Goal: Information Seeking & Learning: Find specific fact

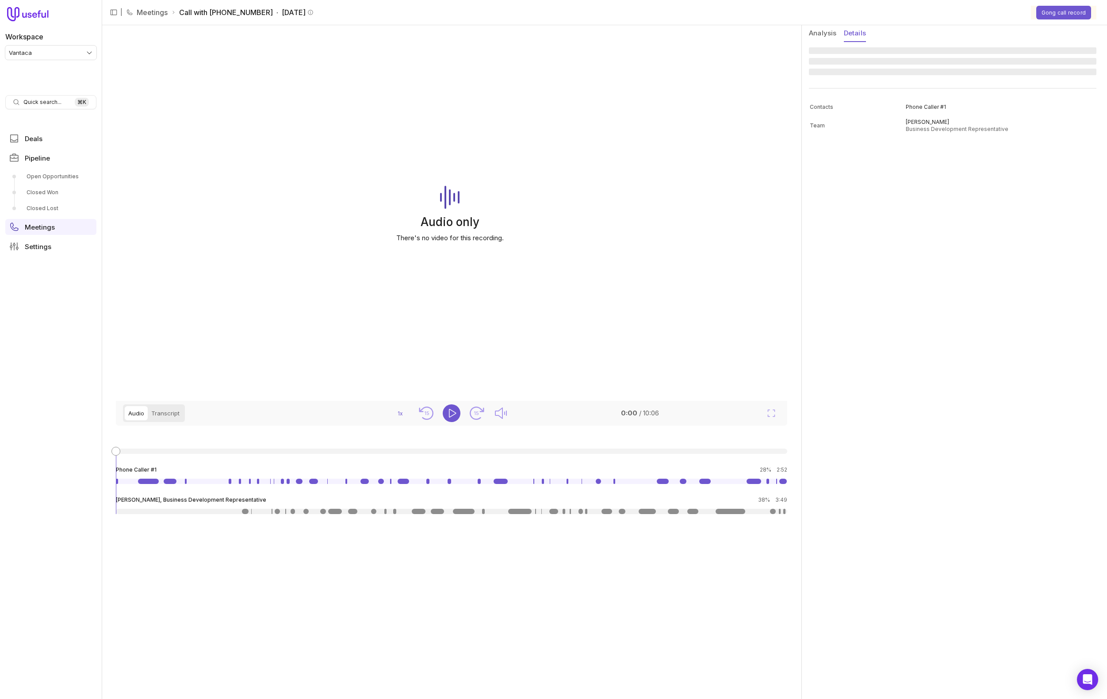
drag, startPoint x: 849, startPoint y: 34, endPoint x: 819, endPoint y: 35, distance: 30.1
click at [849, 34] on button "Details" at bounding box center [855, 33] width 22 height 17
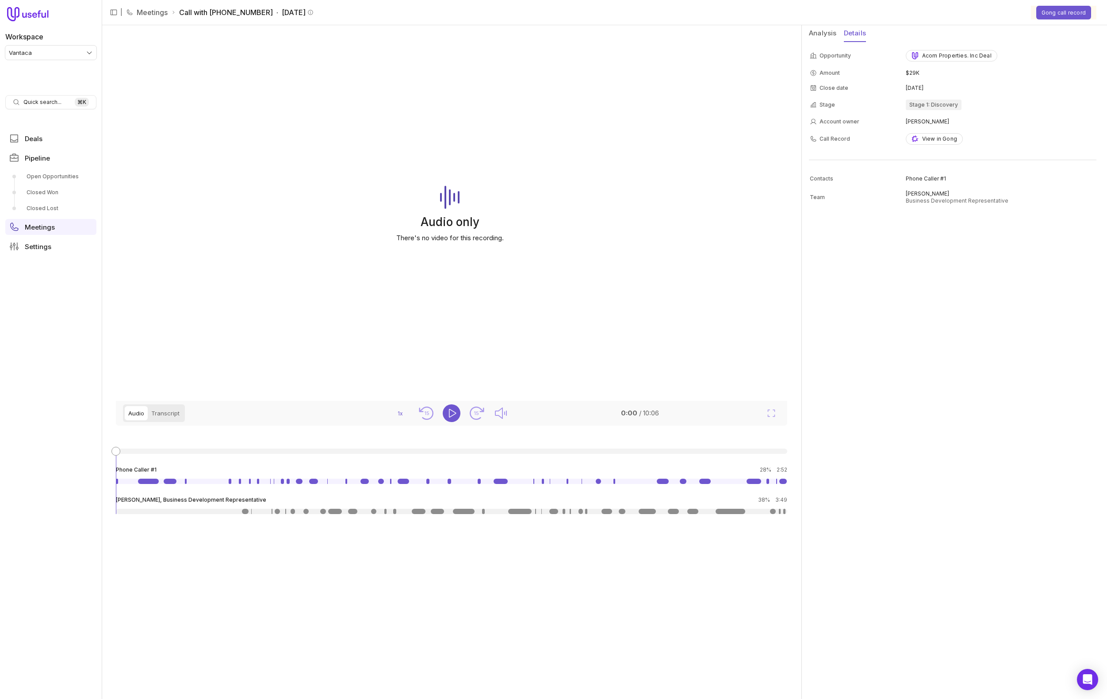
click at [810, 35] on button "Analysis" at bounding box center [823, 33] width 28 height 17
drag, startPoint x: 857, startPoint y: 35, endPoint x: 1068, endPoint y: 26, distance: 211.2
click at [858, 35] on button "Details" at bounding box center [855, 33] width 22 height 17
click at [1080, 12] on button "Gong call record" at bounding box center [1064, 13] width 55 height 14
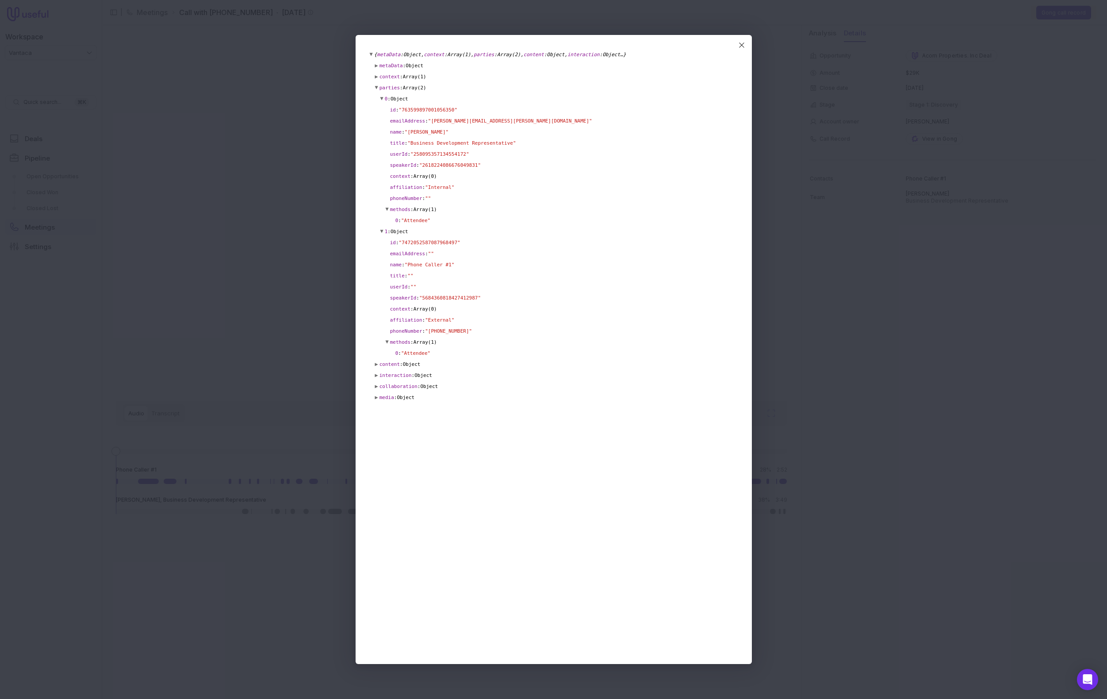
drag, startPoint x: 373, startPoint y: 66, endPoint x: 373, endPoint y: 71, distance: 4.9
click at [373, 66] on ol "▶ metaData : Object ▶ context : Array(1) ▶ parties : Array(2) ▶ 0 : Object id :…" at bounding box center [554, 231] width 368 height 343
click at [376, 77] on span "▶" at bounding box center [376, 76] width 3 height 11
drag, startPoint x: 387, startPoint y: 88, endPoint x: 380, endPoint y: 88, distance: 6.2
click at [387, 88] on span "0" at bounding box center [386, 88] width 3 height 6
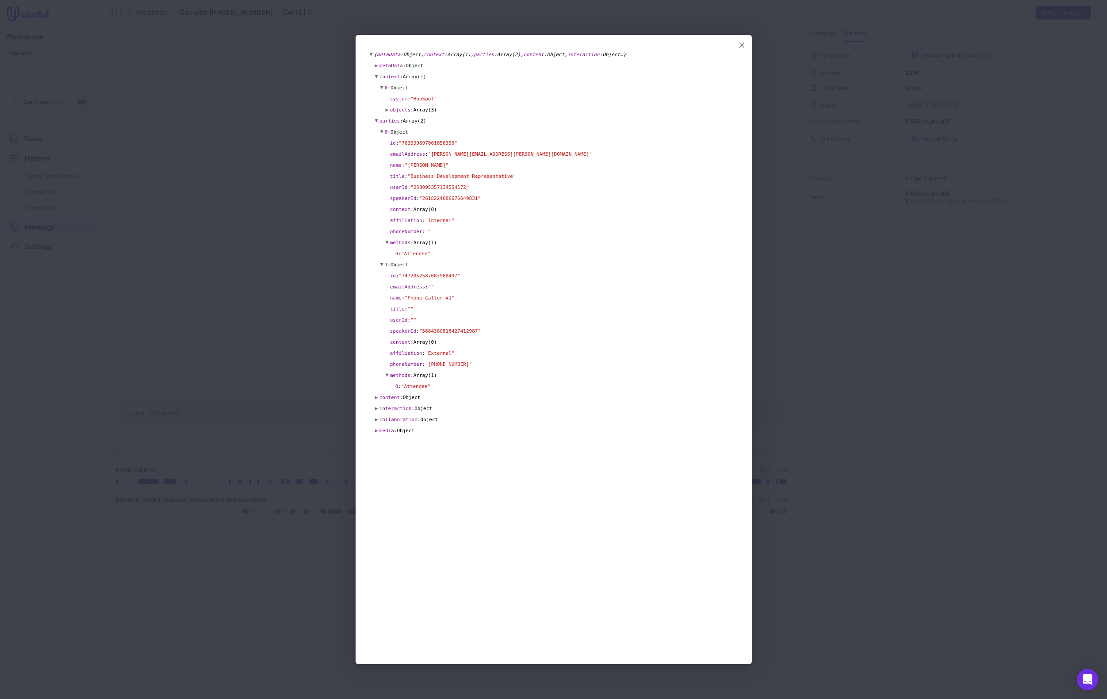
drag, startPoint x: 389, startPoint y: 101, endPoint x: 391, endPoint y: 109, distance: 8.2
click at [390, 104] on ol "system : " HubSpot " ▶ objects : Array(3)" at bounding box center [558, 104] width 357 height 22
drag, startPoint x: 374, startPoint y: 63, endPoint x: 376, endPoint y: 75, distance: 12.1
click at [374, 63] on ol "▶ metaData : Object ▶ context : Array(1) ▶ 0 : Object system : " HubSpot " ▶ ob…" at bounding box center [554, 248] width 368 height 376
drag, startPoint x: 376, startPoint y: 64, endPoint x: 379, endPoint y: 77, distance: 13.3
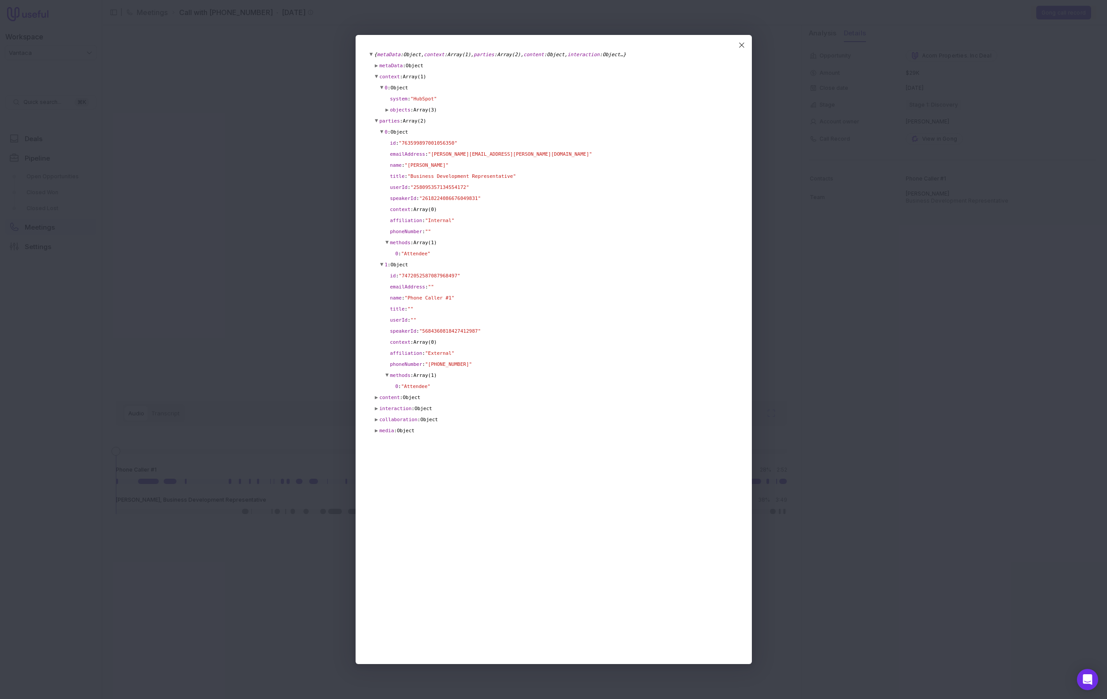
click at [376, 64] on span "▶" at bounding box center [376, 65] width 3 height 11
